Goal: Information Seeking & Learning: Learn about a topic

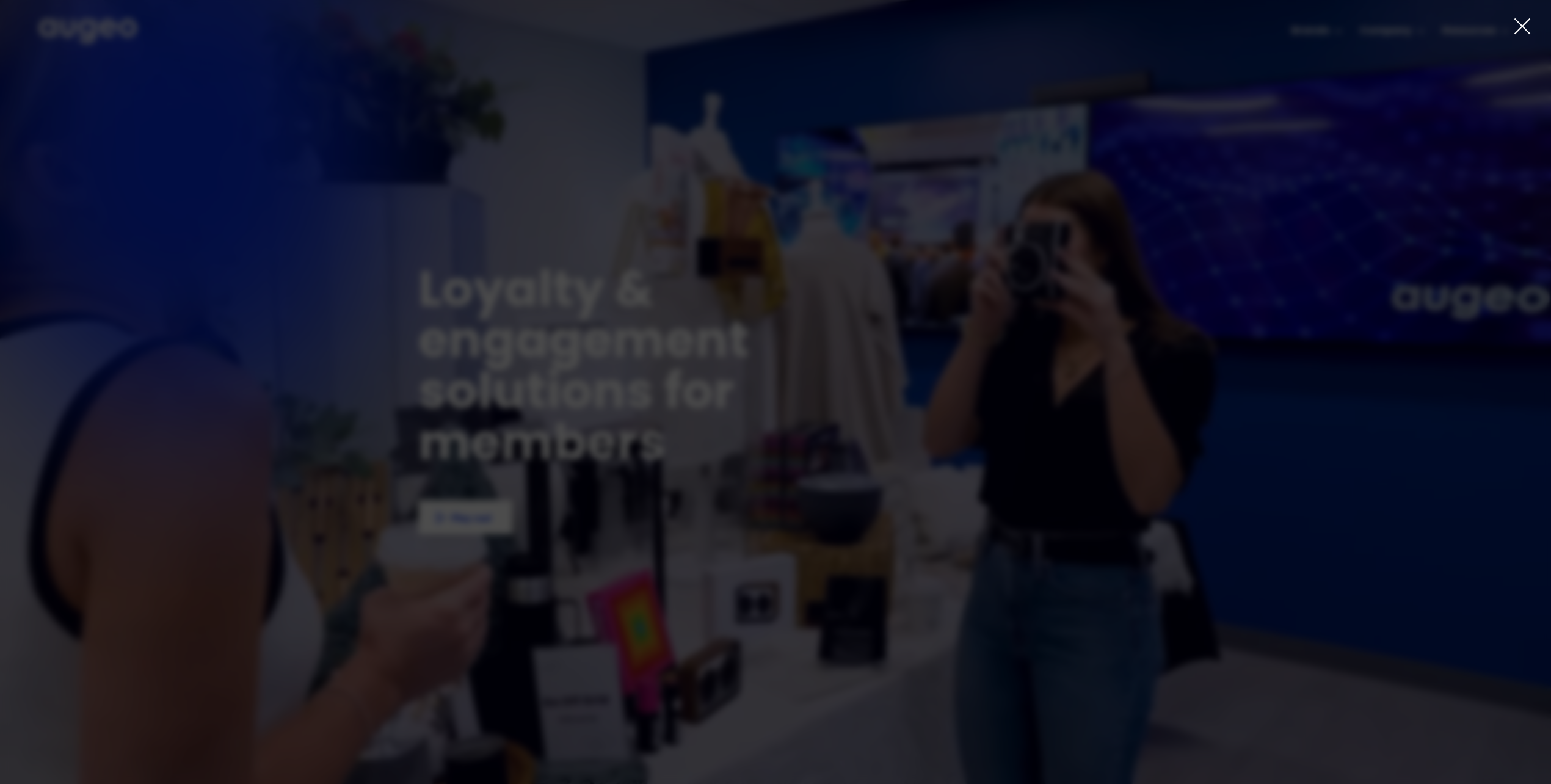
click at [1520, 25] on icon at bounding box center [1522, 26] width 15 height 15
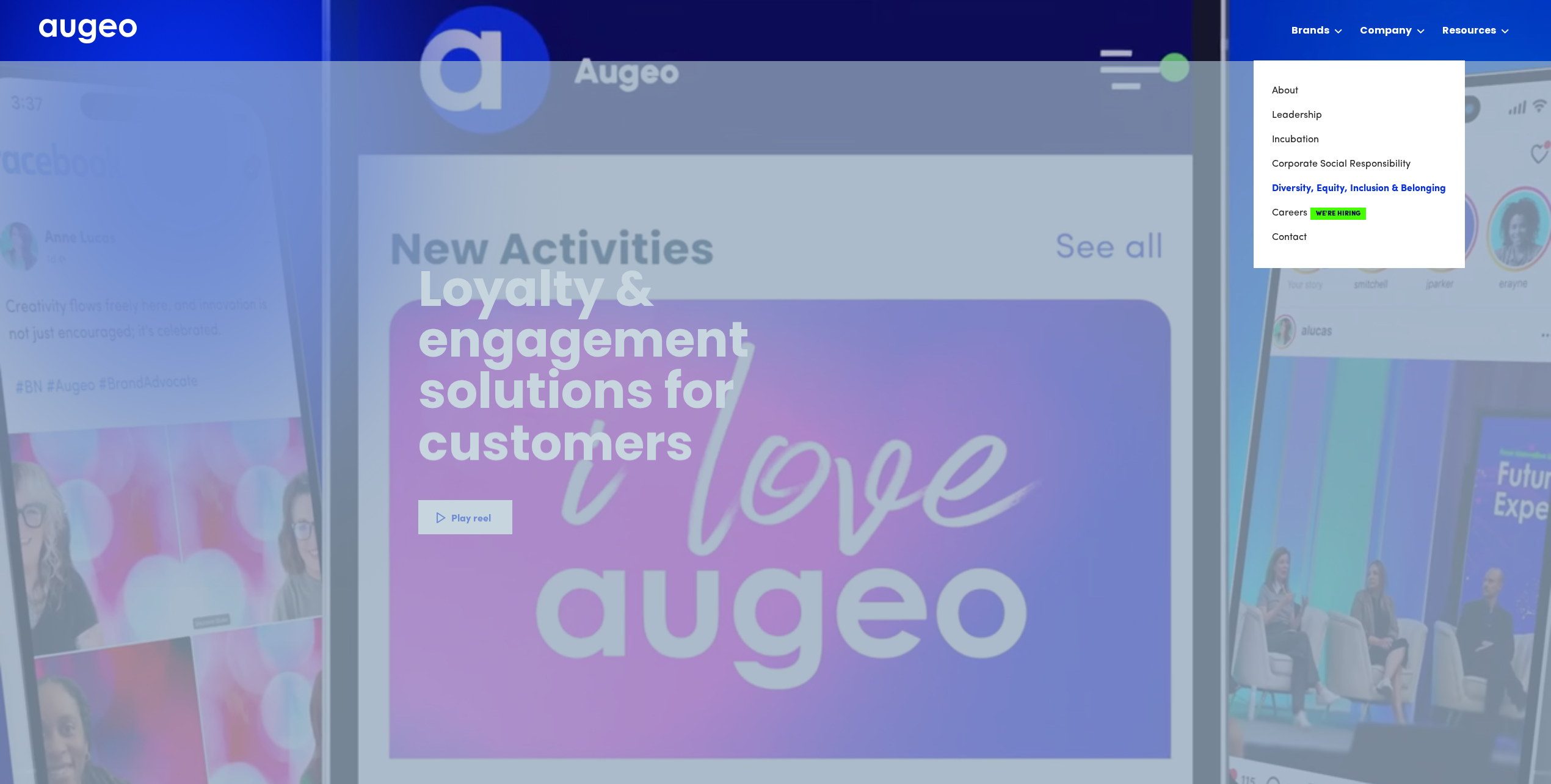
click at [1366, 185] on link "Diversity, Equity, Inclusion & Belonging" at bounding box center [1359, 188] width 174 height 24
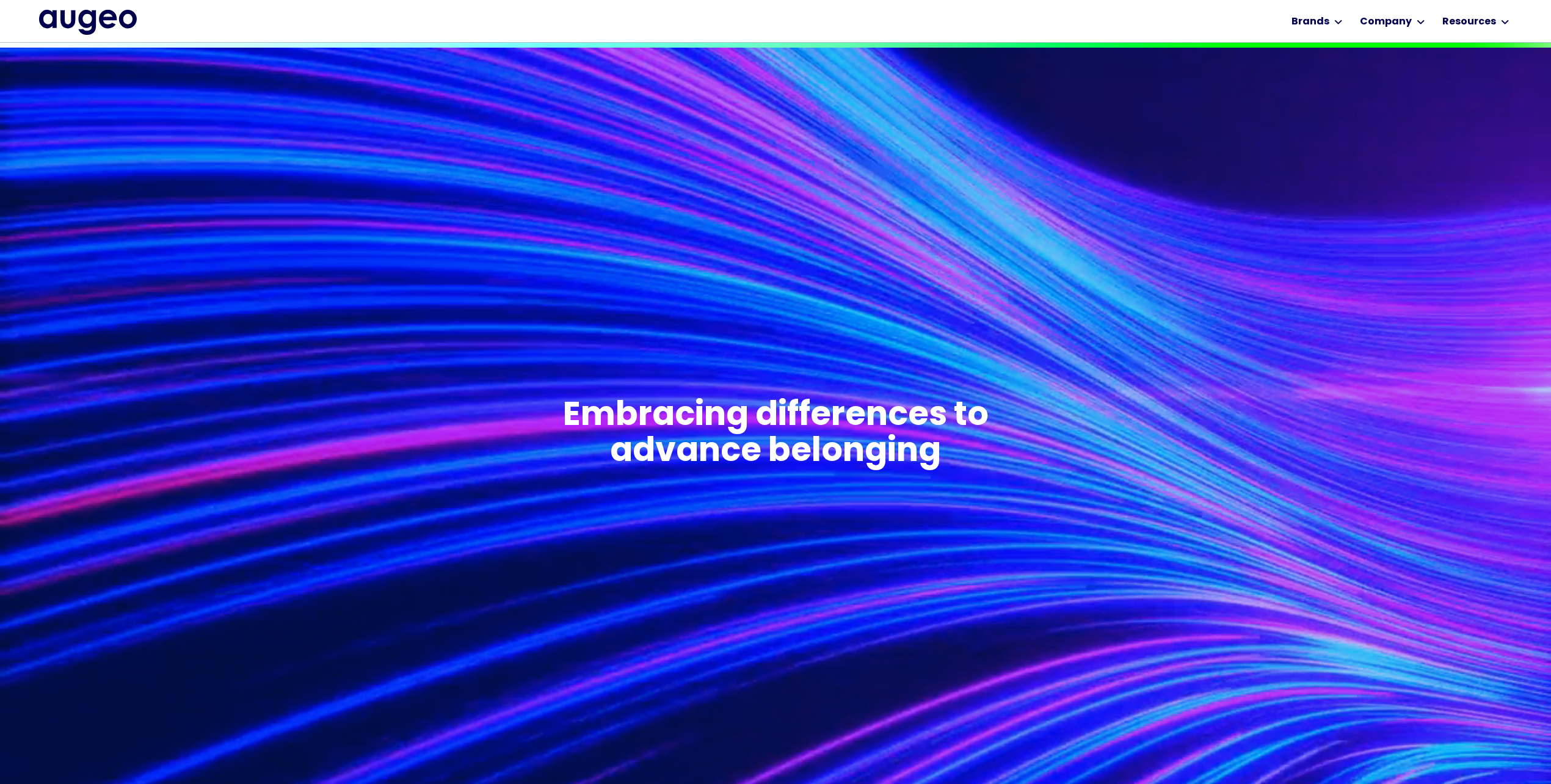
scroll to position [574, 0]
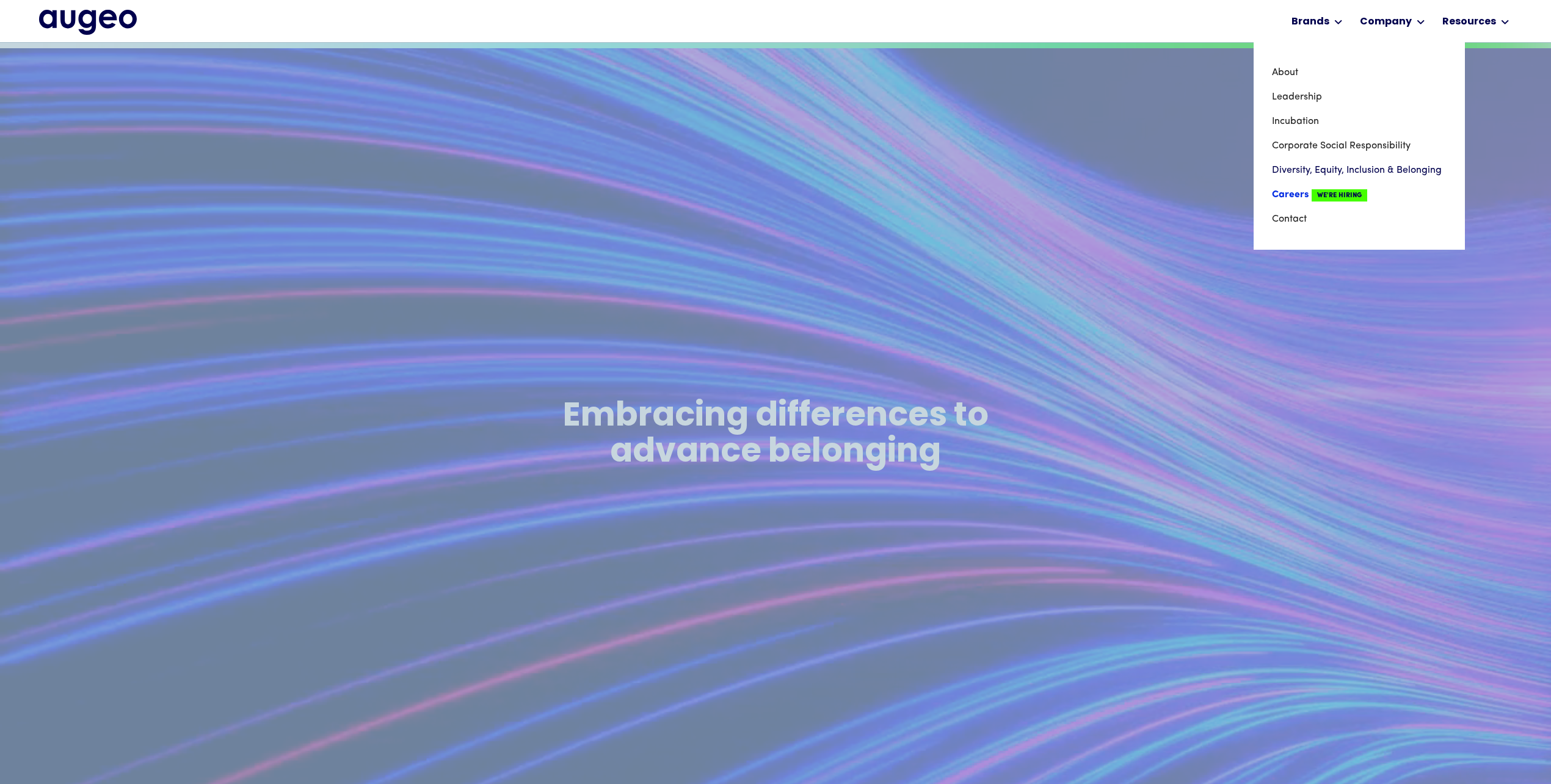
click at [1302, 188] on link "Careers We're Hiring" at bounding box center [1359, 195] width 174 height 24
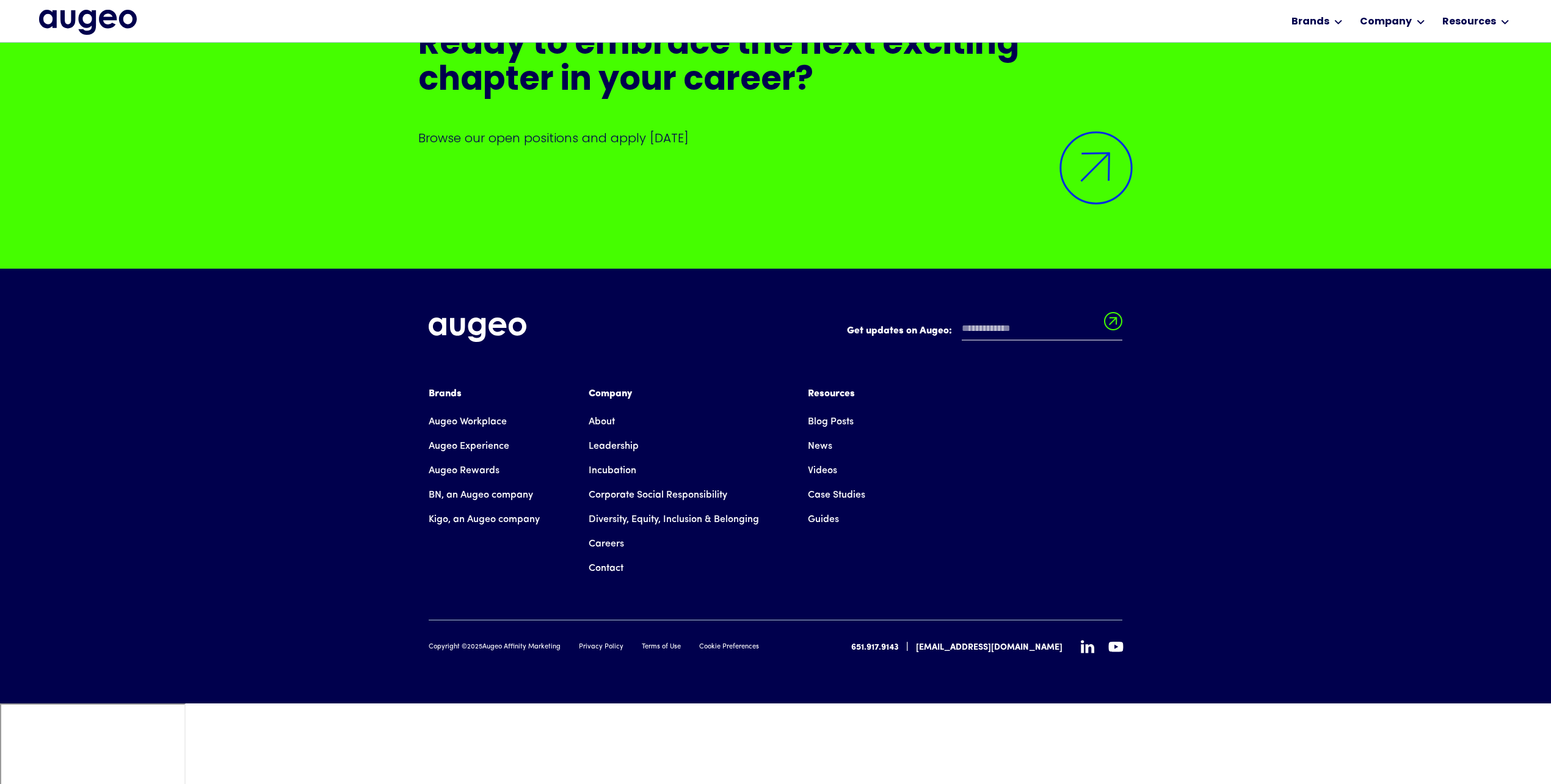
scroll to position [3420, 0]
